Goal: Transaction & Acquisition: Download file/media

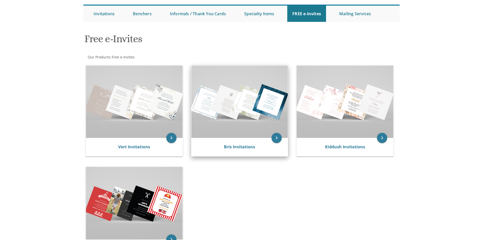
scroll to position [51, 0]
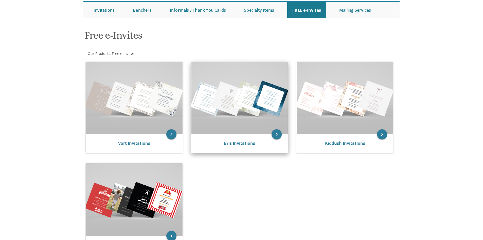
click at [267, 121] on img at bounding box center [239, 98] width 97 height 72
click at [273, 133] on icon "keyboard_arrow_right" at bounding box center [276, 134] width 10 height 10
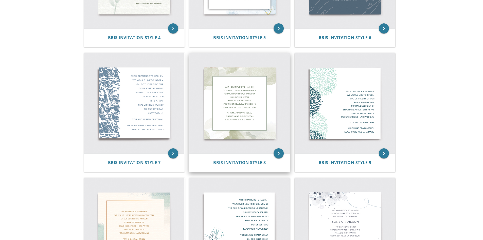
scroll to position [304, 0]
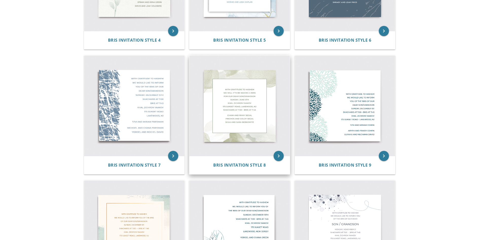
click at [236, 103] on img at bounding box center [239, 106] width 100 height 100
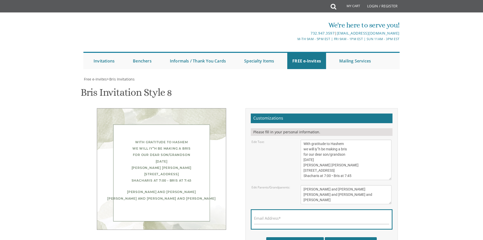
scroll to position [51, 0]
click at [321, 139] on textarea "With gratitude to Hashem we will iy”h be making a bris for our dear son/grandso…" at bounding box center [346, 159] width 91 height 40
click at [350, 139] on textarea "With gratitude to Hashem we will iy”h be making a bris for our dear son/grandso…" at bounding box center [346, 159] width 91 height 40
click at [332, 139] on textarea "With gratitude to Hashem we will iy”h be making a bris for our dear son/grandso…" at bounding box center [346, 159] width 91 height 40
click at [314, 139] on textarea "With gratitude to Hashem we will iy”h be making a bris for our dear son/grandso…" at bounding box center [346, 159] width 91 height 40
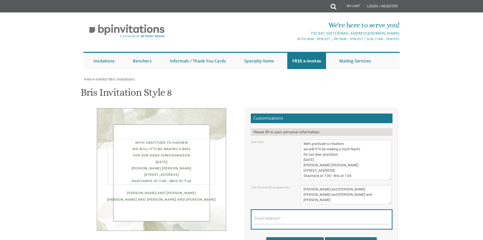
click at [330, 139] on textarea "With gratitude to Hashem we will iy”h be making a bris for our dear son/grandso…" at bounding box center [346, 159] width 91 height 40
click at [344, 139] on textarea "With gratitude to Hashem we will iy”h be making a bris for our dear son/grandso…" at bounding box center [346, 159] width 91 height 40
drag, startPoint x: 335, startPoint y: 115, endPoint x: 305, endPoint y: 114, distance: 30.4
click at [305, 139] on textarea "With gratitude to Hashem we will iy”h be making a bris for our dear son/grandso…" at bounding box center [346, 159] width 91 height 40
click at [309, 139] on textarea "With gratitude to Hashem we will iy”h be making a bris for our dear son/grandso…" at bounding box center [346, 159] width 91 height 40
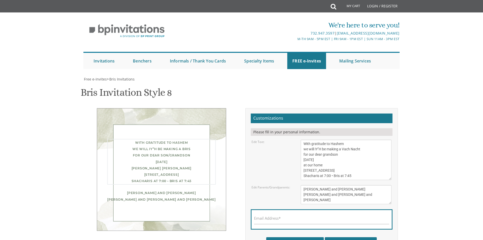
click at [322, 139] on textarea "With gratitude to Hashem we will iy”h be making a bris for our dear son/grandso…" at bounding box center [346, 159] width 91 height 40
click at [329, 139] on textarea "With gratitude to Hashem we will iy”h be making a bris for our dear son/grandso…" at bounding box center [346, 159] width 91 height 40
drag, startPoint x: 350, startPoint y: 125, endPoint x: 300, endPoint y: 131, distance: 50.3
click at [300, 131] on form "Customizations Please fill in your personal information. Edit Text: Email Addre…" at bounding box center [322, 180] width 142 height 135
type textarea "With gratitude to Hashem we will IY"H be making a Vach Nacht for our dear grand…"
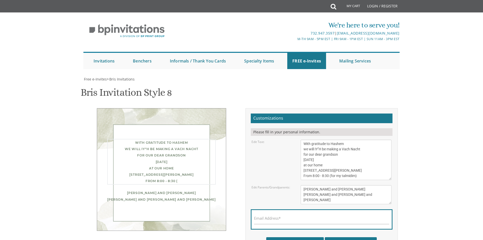
click at [350, 185] on textarea "Chaim and Rivky Segal Pinchos and Goldy Segal Shua and Sara Berkowitz" at bounding box center [346, 194] width 91 height 19
drag, startPoint x: 303, startPoint y: 139, endPoint x: 350, endPoint y: 150, distance: 48.0
click at [350, 185] on textarea "Chaim and Rivky Segal Pinchos and Goldy Segal Shua and Sara Berkowitz" at bounding box center [346, 194] width 91 height 19
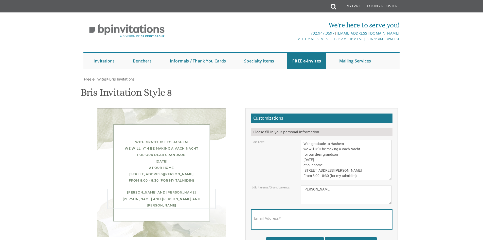
click at [333, 209] on div "Email Address*" at bounding box center [322, 219] width 142 height 20
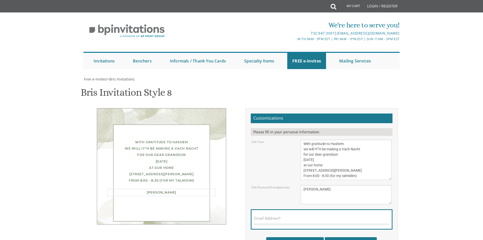
click at [321, 185] on textarea "Chaim and Rivky Segal Pinchos and Goldy Segal Shua and Sara Berkowitz" at bounding box center [346, 194] width 91 height 19
click at [303, 185] on textarea "Chaim and Rivky Segal Pinchos and Goldy Segal Shua and Sara Berkowitz" at bounding box center [346, 194] width 91 height 19
click at [208, 188] on div "Rabbi Fried" at bounding box center [161, 191] width 108 height 6
click at [172, 188] on div "Rabbi Fried" at bounding box center [161, 191] width 108 height 6
click at [302, 185] on textarea "Chaim and Rivky Segal Pinchos and Goldy Segal Shua and Sara Berkowitz" at bounding box center [346, 194] width 91 height 19
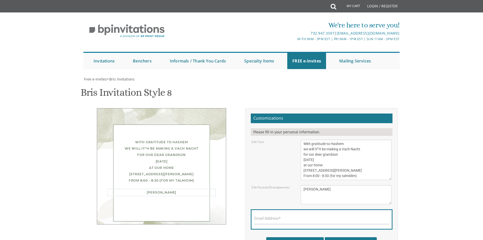
type textarea "Rabbi Fried"
click at [313, 209] on div "Email Address*" at bounding box center [322, 219] width 142 height 20
click at [310, 237] on input "Download Image" at bounding box center [295, 243] width 58 height 12
click at [290, 209] on div "Email Address*" at bounding box center [322, 219] width 142 height 20
click at [315, 217] on input "Email Address*" at bounding box center [321, 220] width 135 height 6
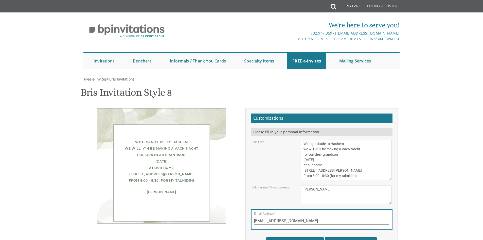
type input "rwolpin@yntnj.org"
click at [306, 237] on input "Download Image" at bounding box center [295, 243] width 58 height 12
click at [366, 237] on input "Download PDF" at bounding box center [351, 243] width 52 height 12
